Goal: Transaction & Acquisition: Purchase product/service

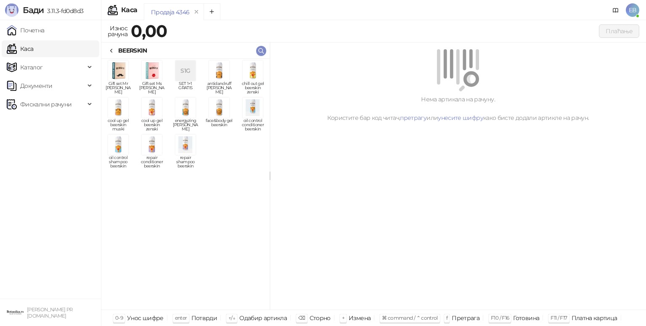
click at [33, 53] on link "Каса" at bounding box center [20, 48] width 26 height 17
click at [112, 52] on icon at bounding box center [112, 50] width 2 height 3
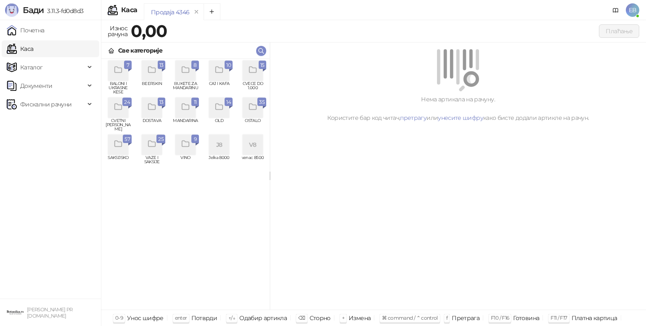
click at [117, 116] on div "grid" at bounding box center [118, 108] width 20 height 20
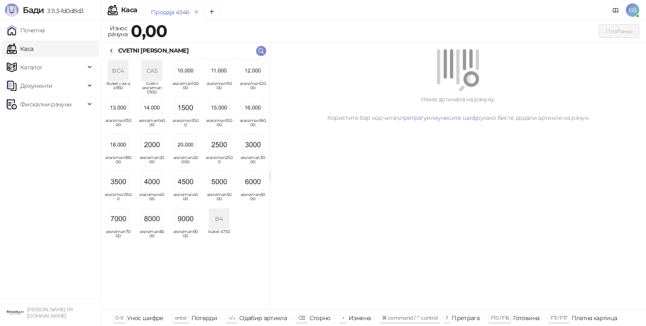
click at [225, 187] on img "grid" at bounding box center [219, 182] width 20 height 20
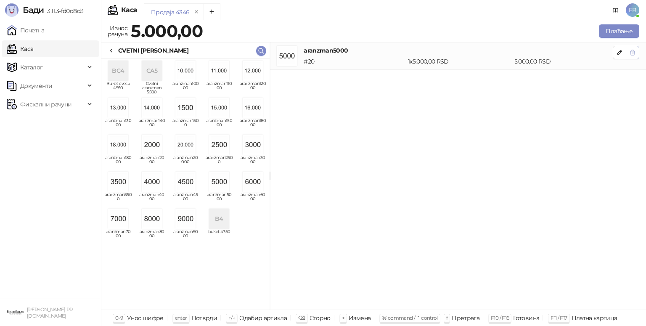
click at [637, 50] on button "button" at bounding box center [632, 52] width 13 height 13
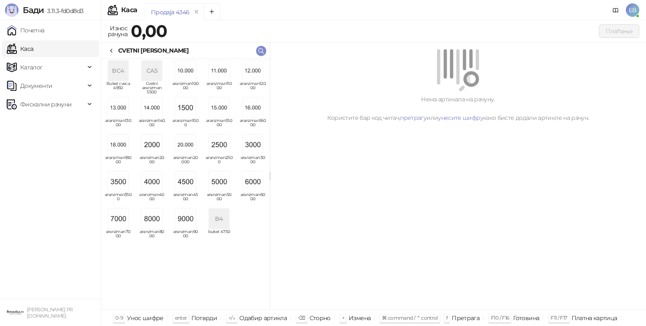
click at [158, 213] on img "grid" at bounding box center [152, 219] width 20 height 20
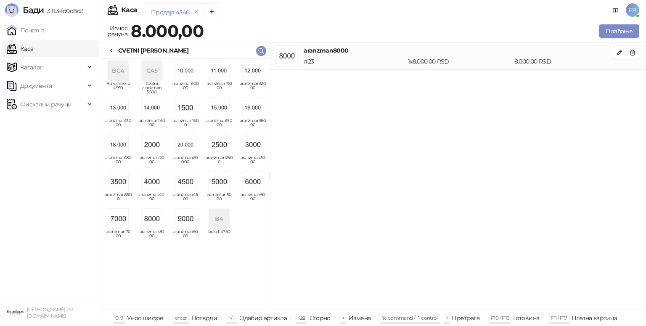
click at [113, 49] on icon at bounding box center [111, 51] width 7 height 7
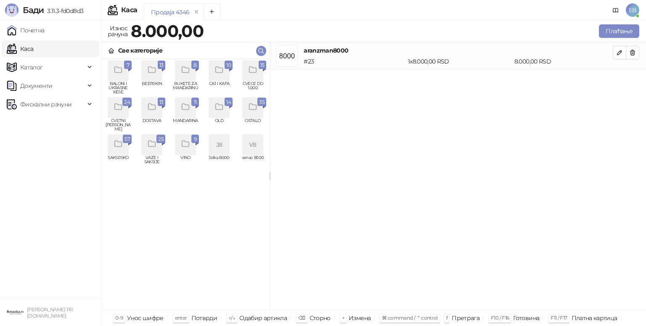
click at [249, 68] on icon "grid" at bounding box center [252, 70] width 7 height 6
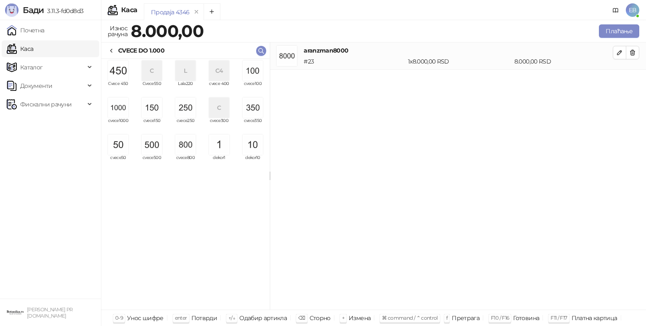
click at [251, 110] on img "grid" at bounding box center [253, 108] width 20 height 20
click at [615, 37] on button "Плаћање" at bounding box center [619, 30] width 40 height 13
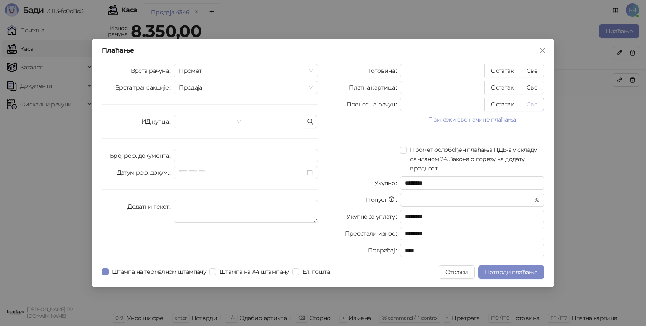
click at [541, 105] on button "Све" at bounding box center [532, 104] width 24 height 13
type input "****"
click at [503, 271] on span "Потврди плаћање" at bounding box center [511, 272] width 53 height 8
